Goal: Task Accomplishment & Management: Manage account settings

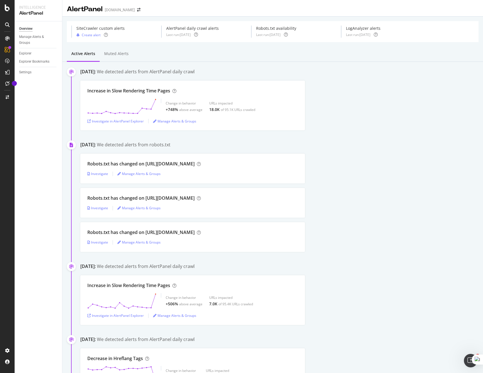
scroll to position [180, 0]
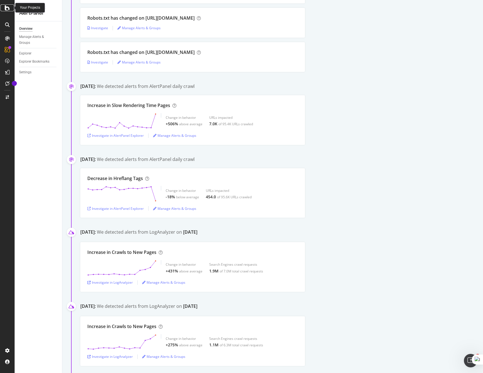
click at [12, 8] on div at bounding box center [7, 7] width 13 height 7
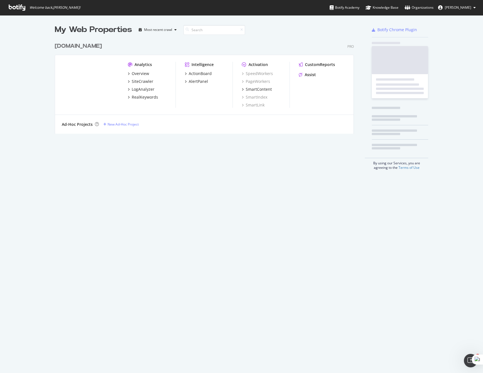
scroll to position [373, 483]
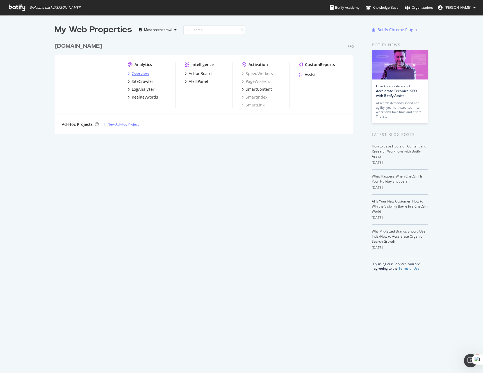
click at [143, 73] on div "Overview" at bounding box center [140, 74] width 17 height 6
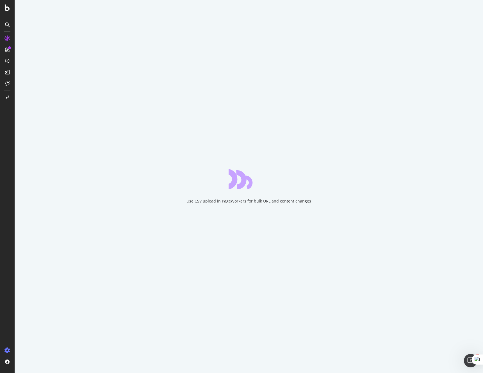
click at [7, 349] on icon at bounding box center [7, 350] width 6 height 6
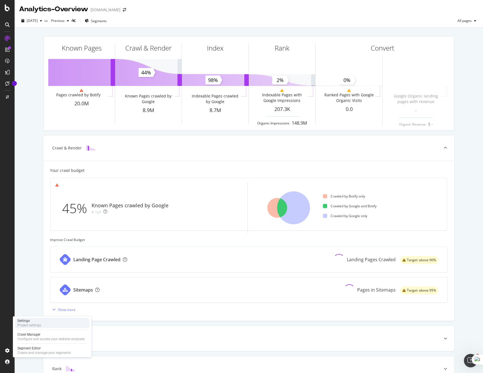
click at [32, 320] on div "Settings" at bounding box center [29, 320] width 24 height 4
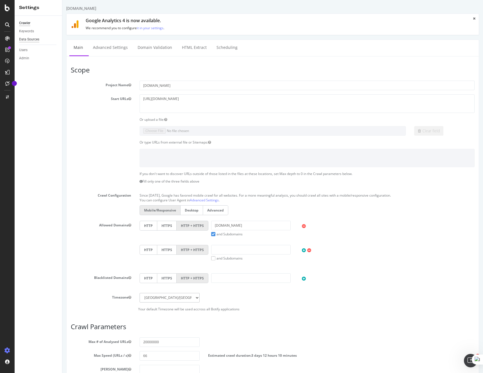
click at [34, 40] on div "Data Sources" at bounding box center [29, 39] width 20 height 6
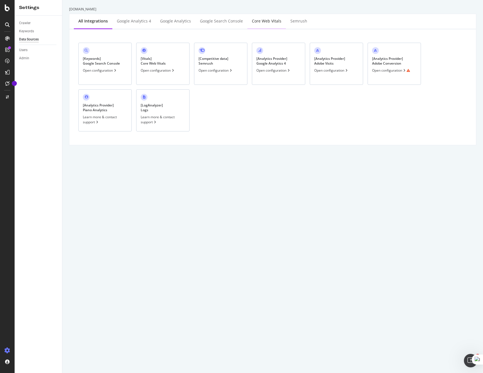
click at [271, 22] on div "Core Web Vitals" at bounding box center [266, 21] width 29 height 6
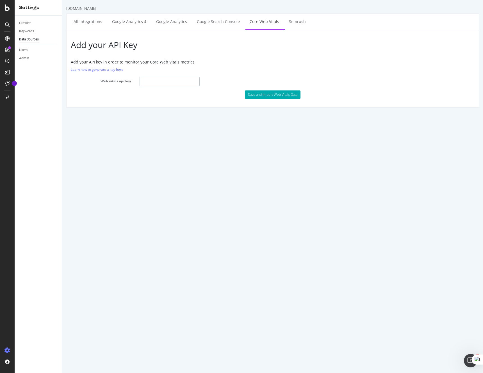
click at [155, 83] on input "text" at bounding box center [169, 82] width 60 height 10
drag, startPoint x: 43, startPoint y: 70, endPoint x: 134, endPoint y: 0, distance: 114.2
click at [155, 84] on input "text" at bounding box center [169, 82] width 60 height 10
paste input "[SECURITY_DATA]"
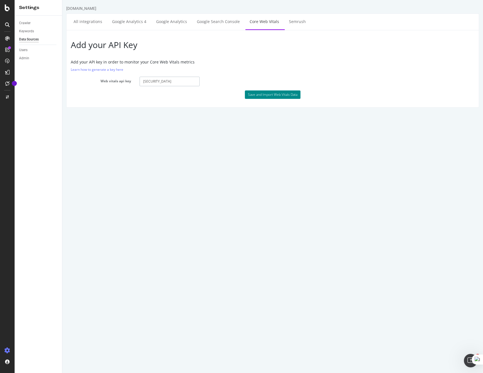
type input "[SECURITY_DATA]"
click at [264, 92] on button "Save and Import Web Vitals Data" at bounding box center [273, 94] width 56 height 8
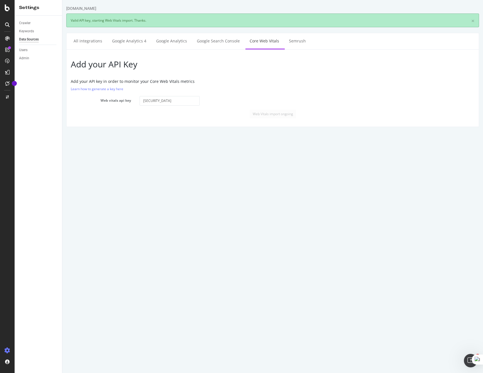
scroll to position [0, 0]
